Goal: Task Accomplishment & Management: Use online tool/utility

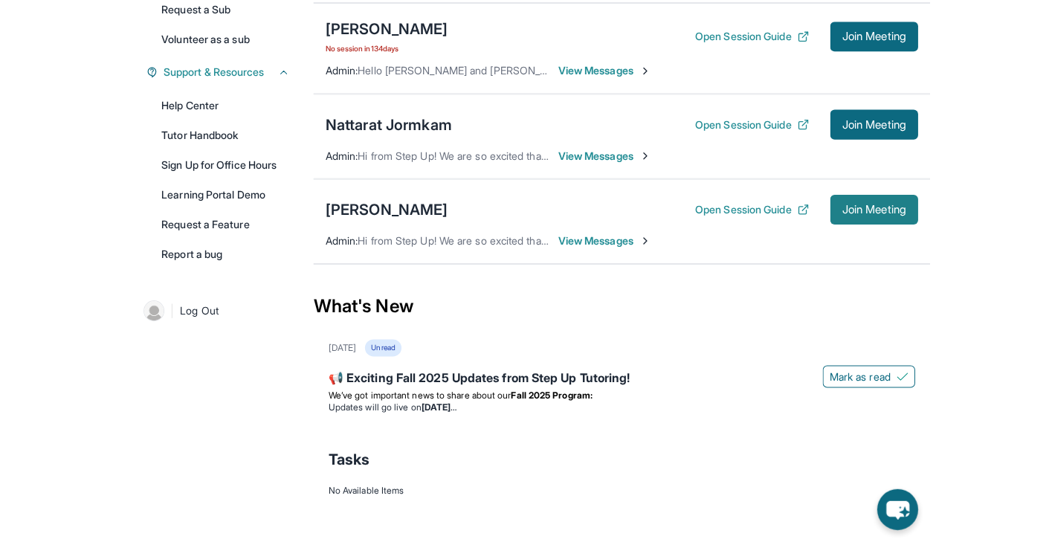
scroll to position [315, 0]
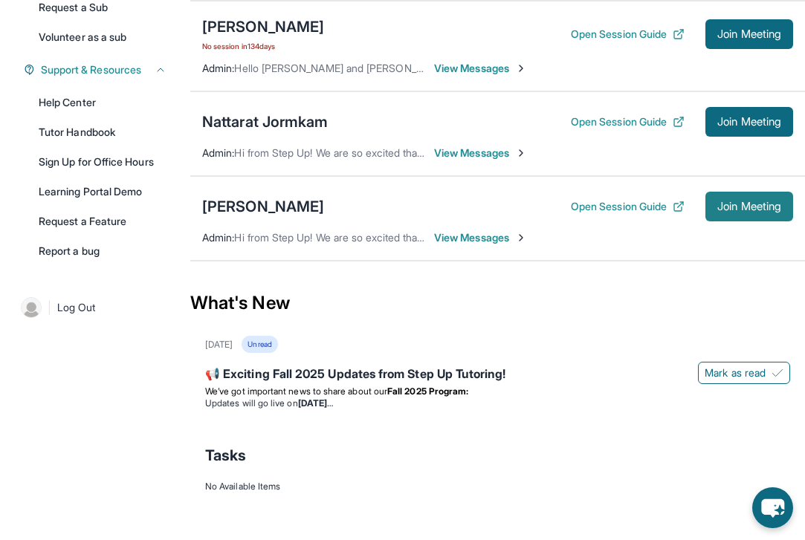
click at [754, 207] on span "Join Meeting" at bounding box center [749, 206] width 64 height 9
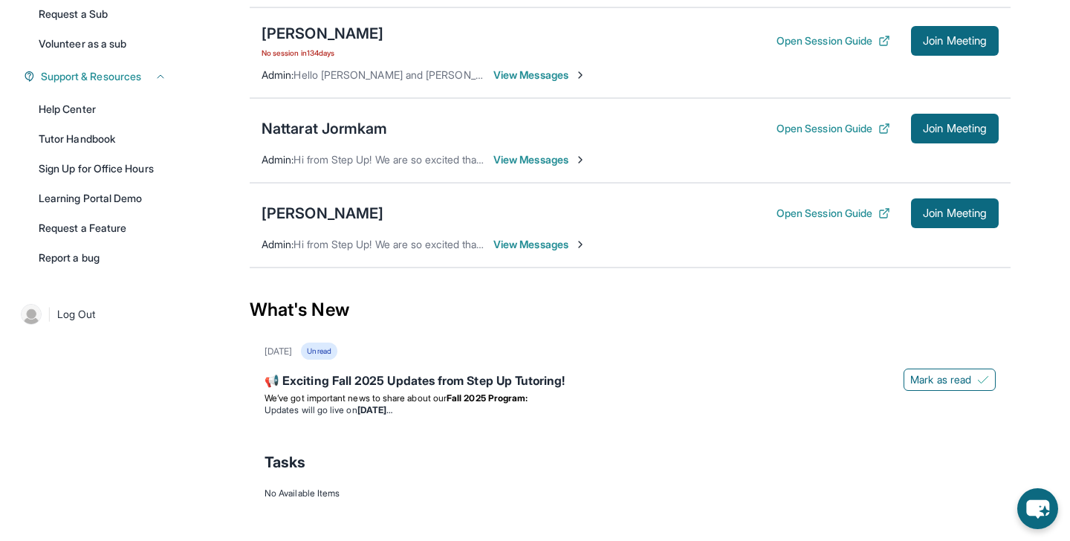
scroll to position [317, 0]
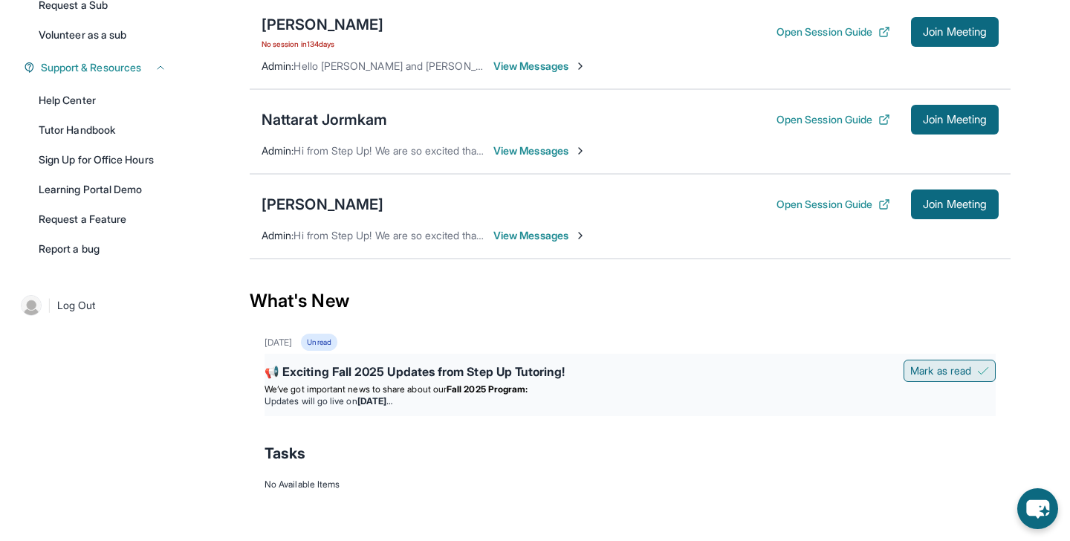
click at [910, 369] on span "Mark as read" at bounding box center [940, 370] width 61 height 15
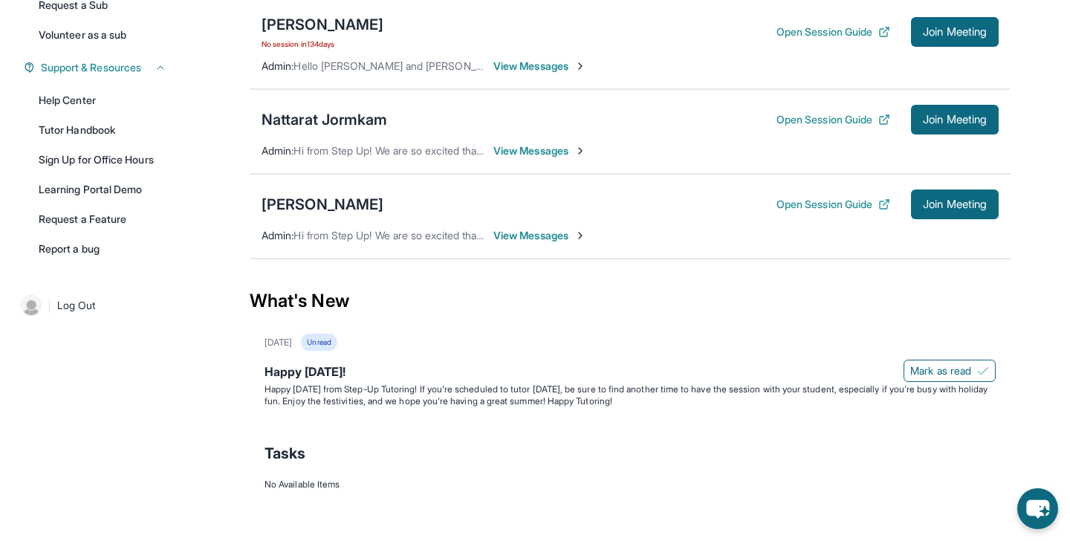
scroll to position [0, 0]
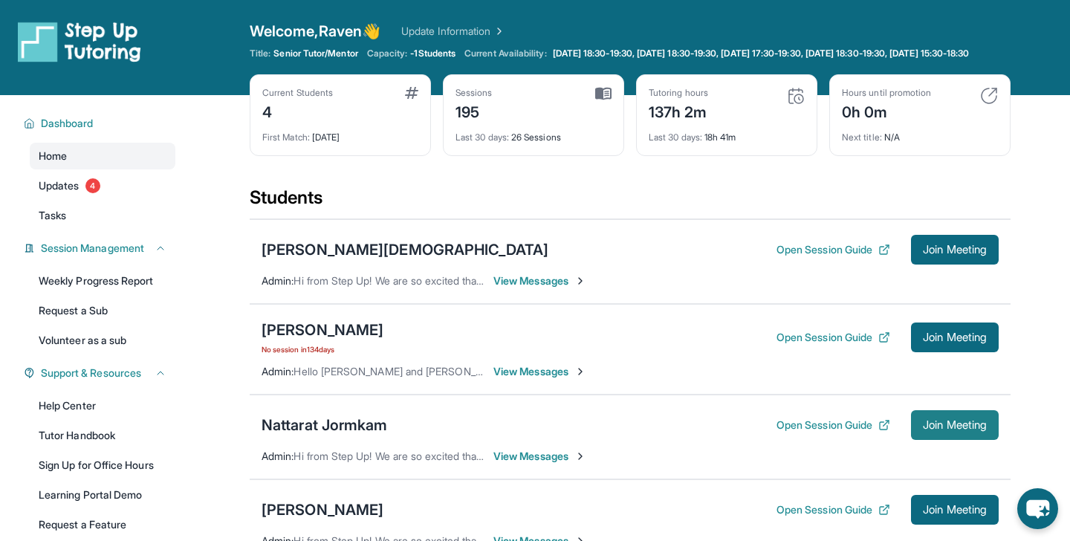
click at [963, 430] on span "Join Meeting" at bounding box center [955, 425] width 64 height 9
